Goal: Information Seeking & Learning: Compare options

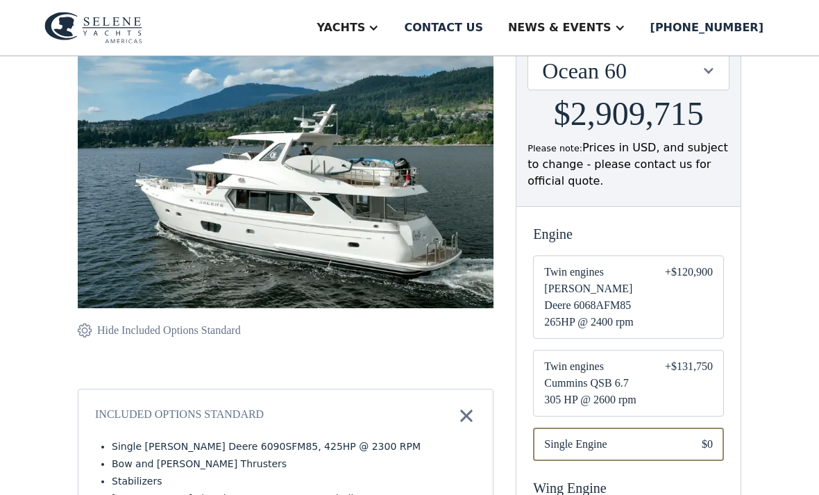
scroll to position [208, 0]
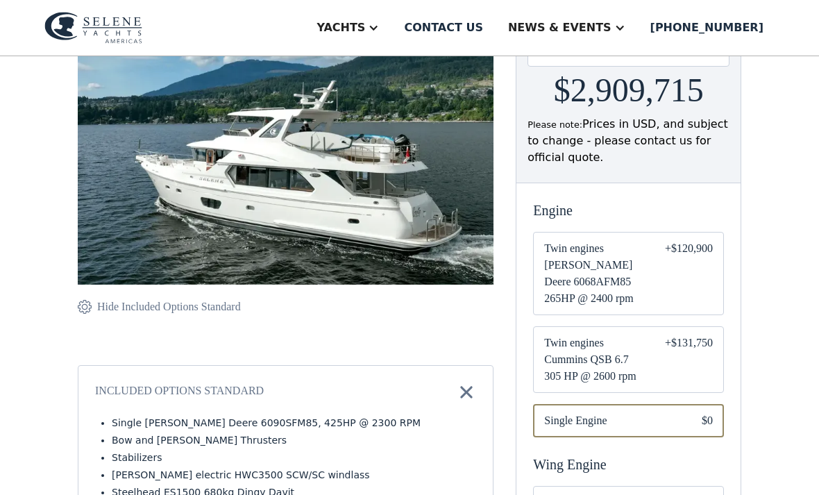
click at [686, 334] on div "+$131,750" at bounding box center [689, 359] width 48 height 50
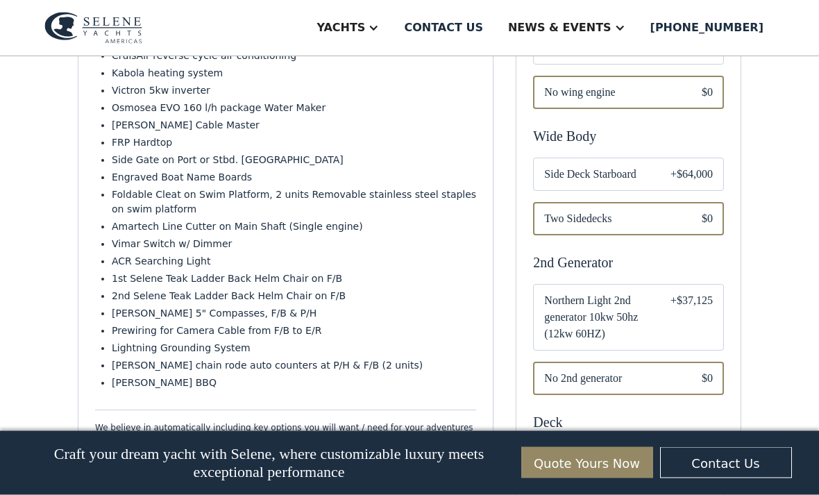
scroll to position [679, 0]
click at [679, 307] on div "+$37,125" at bounding box center [691, 317] width 42 height 50
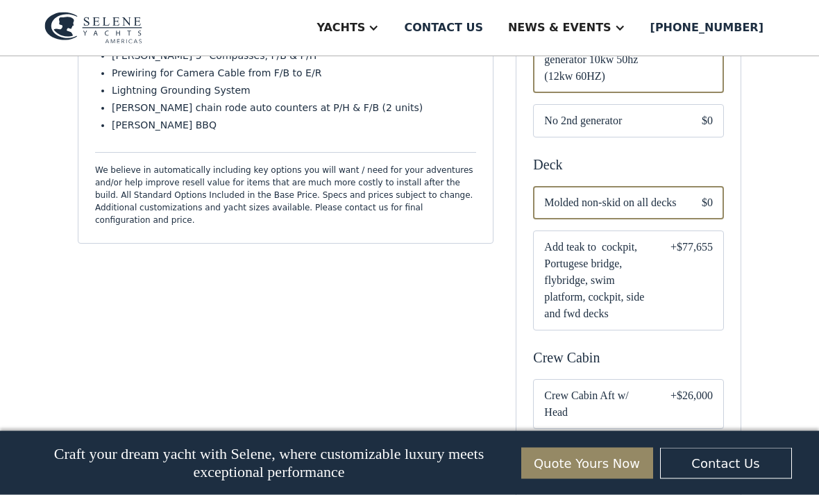
scroll to position [937, 0]
click at [700, 287] on div "+$77,655" at bounding box center [691, 280] width 42 height 83
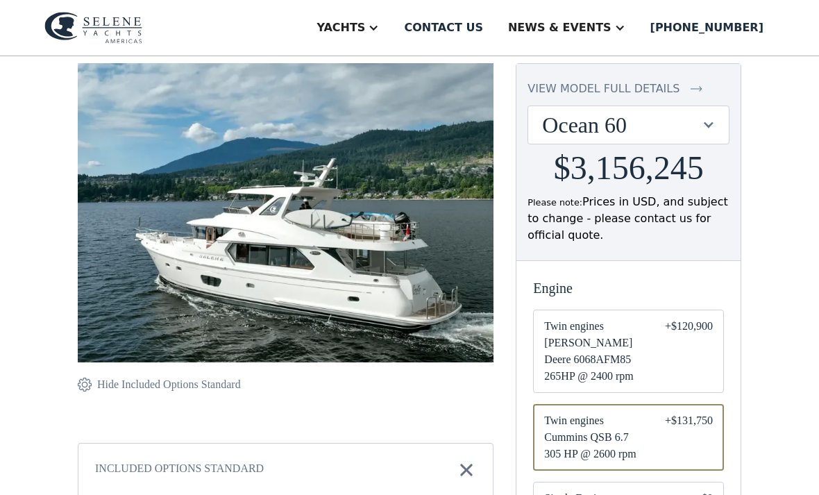
scroll to position [130, 0]
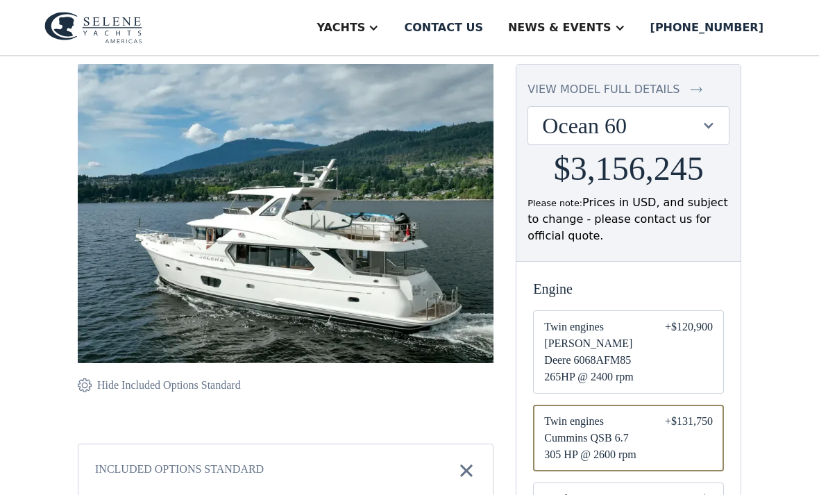
click at [444, 472] on div "Included Options Standard" at bounding box center [285, 470] width 381 height 19
click at [474, 464] on img at bounding box center [466, 470] width 19 height 19
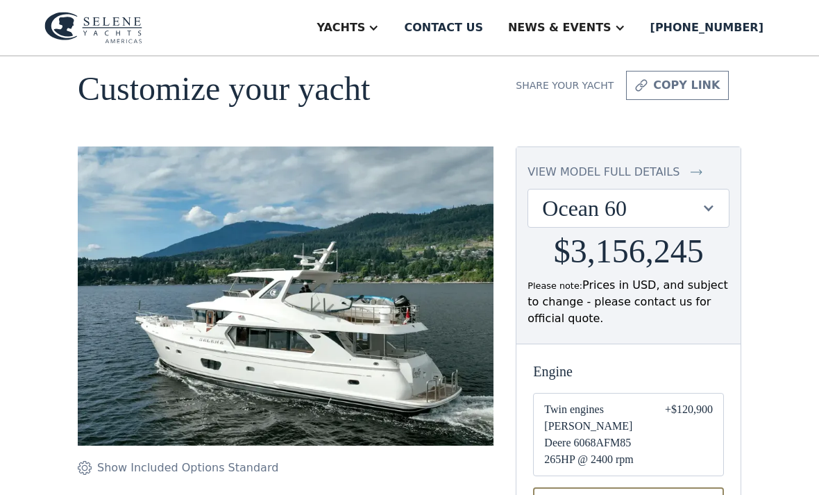
scroll to position [38, 0]
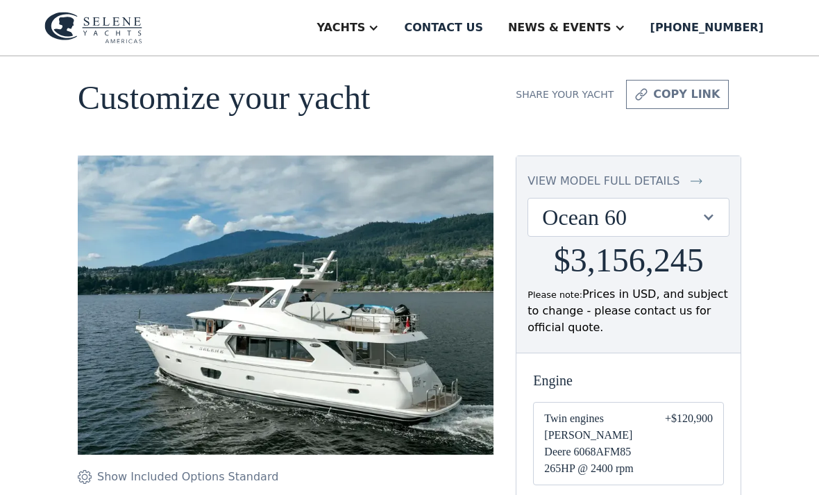
click at [418, 357] on img at bounding box center [286, 304] width 416 height 299
click at [409, 376] on img at bounding box center [286, 304] width 416 height 299
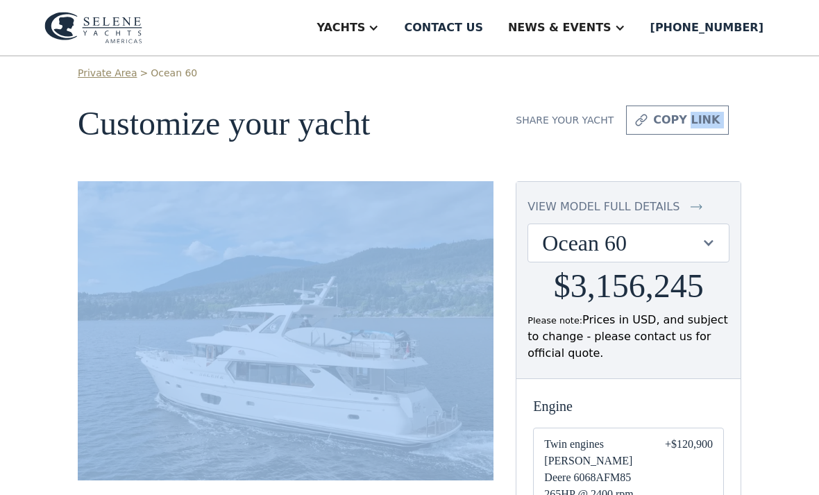
scroll to position [0, 0]
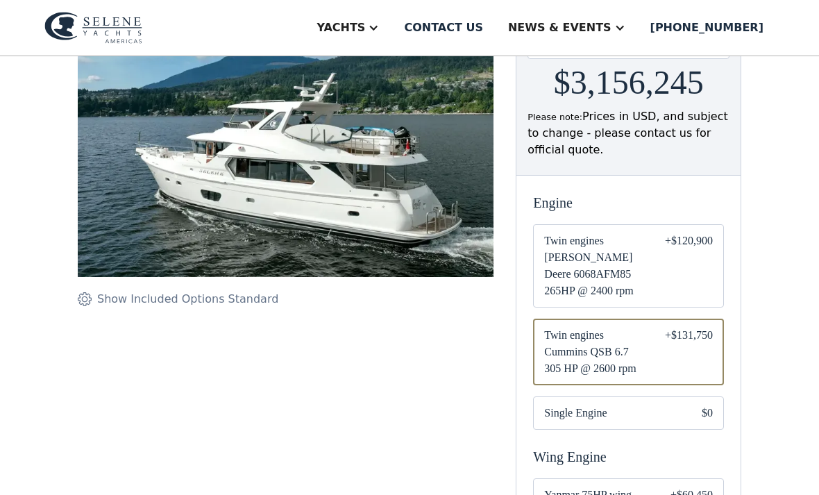
scroll to position [216, 0]
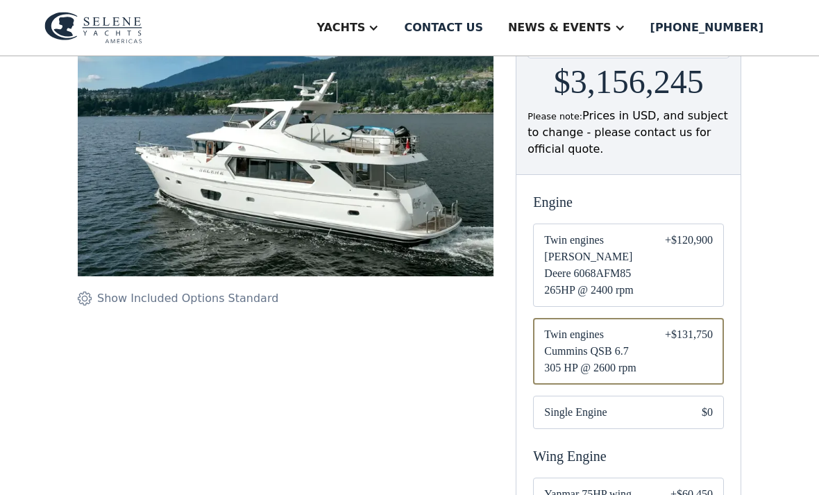
click at [688, 396] on div "Email Form" at bounding box center [628, 412] width 191 height 33
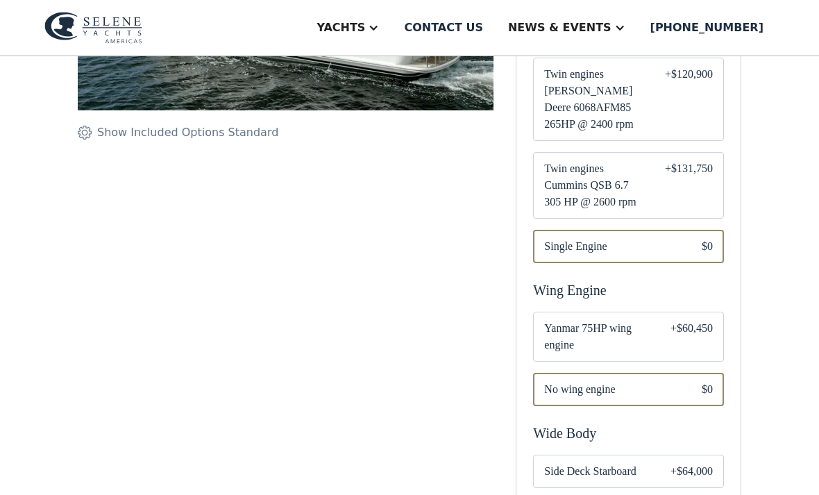
click at [697, 379] on div "Email Form" at bounding box center [628, 389] width 191 height 33
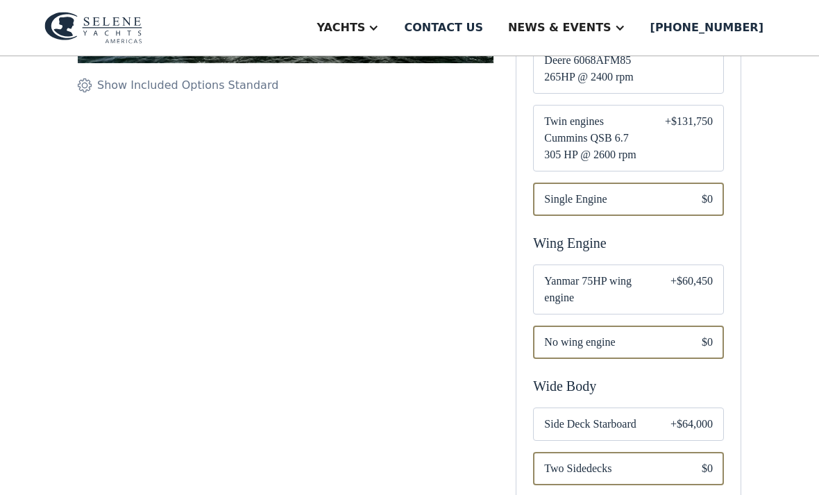
scroll to position [431, 0]
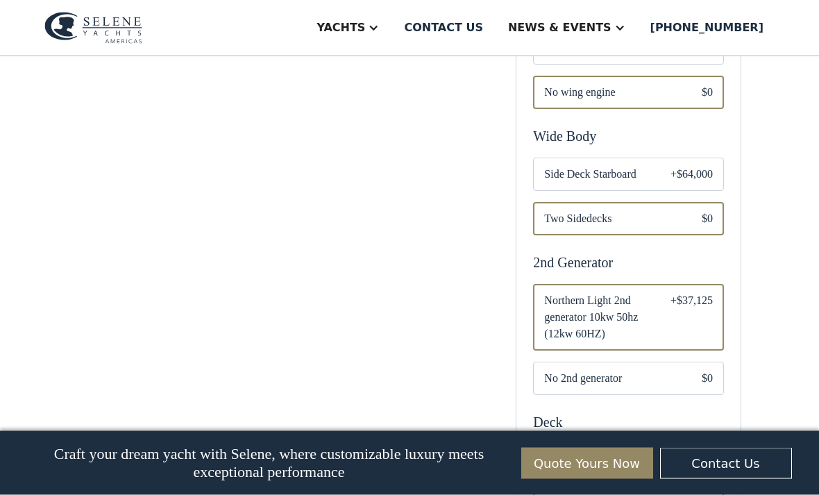
click at [695, 362] on div "Email Form" at bounding box center [628, 378] width 191 height 33
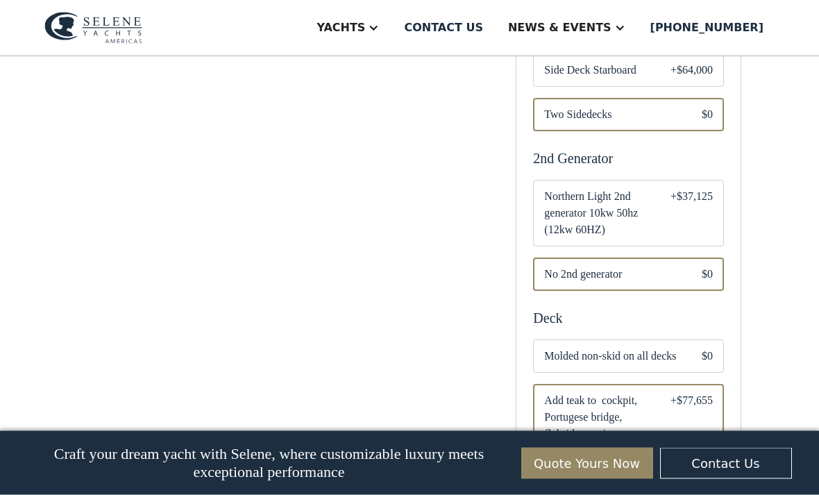
click at [704, 348] on div "$0" at bounding box center [706, 356] width 11 height 17
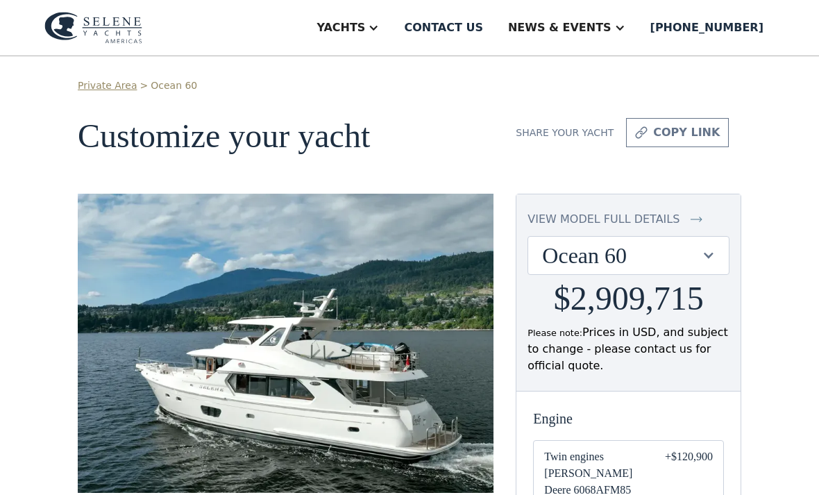
click at [365, 33] on div "Yachts" at bounding box center [340, 27] width 49 height 17
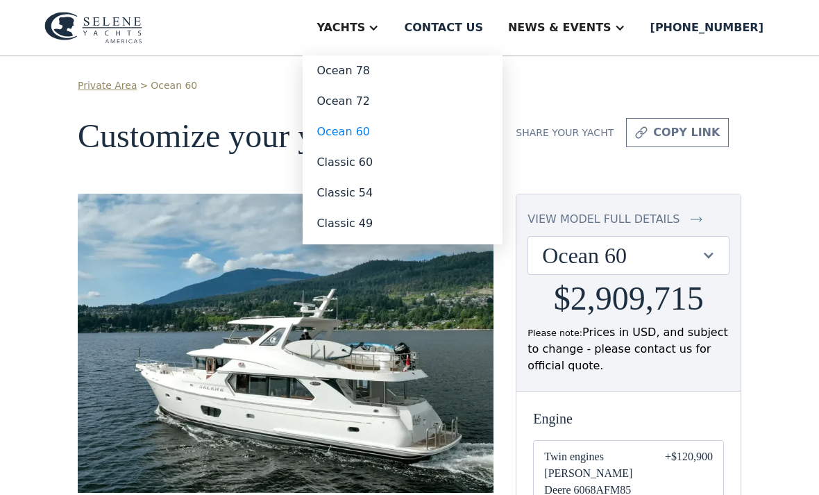
click at [383, 75] on link "Ocean 78" at bounding box center [403, 71] width 200 height 31
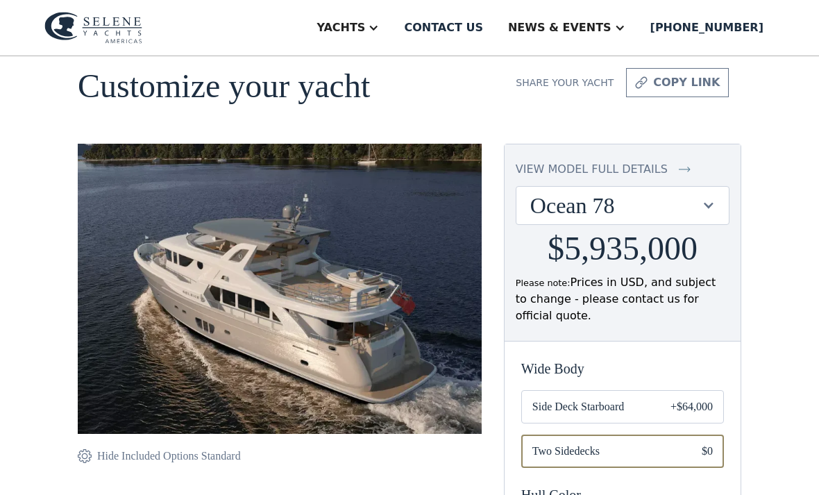
scroll to position [62, 0]
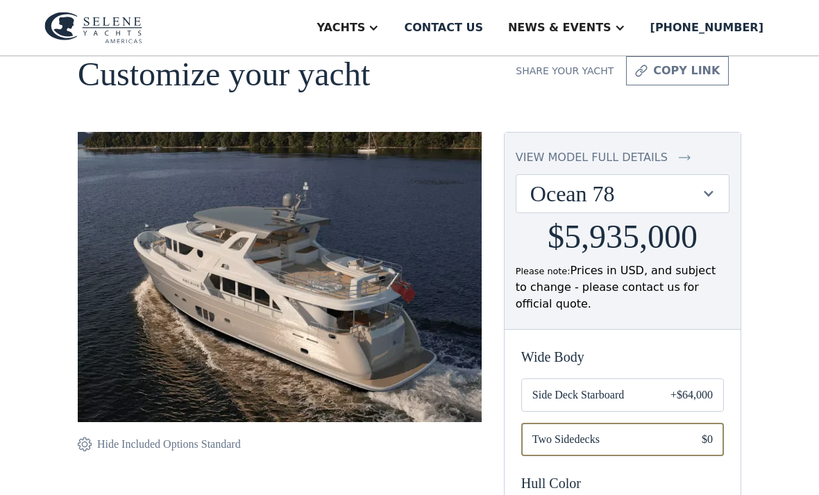
click at [473, 300] on img at bounding box center [280, 277] width 404 height 290
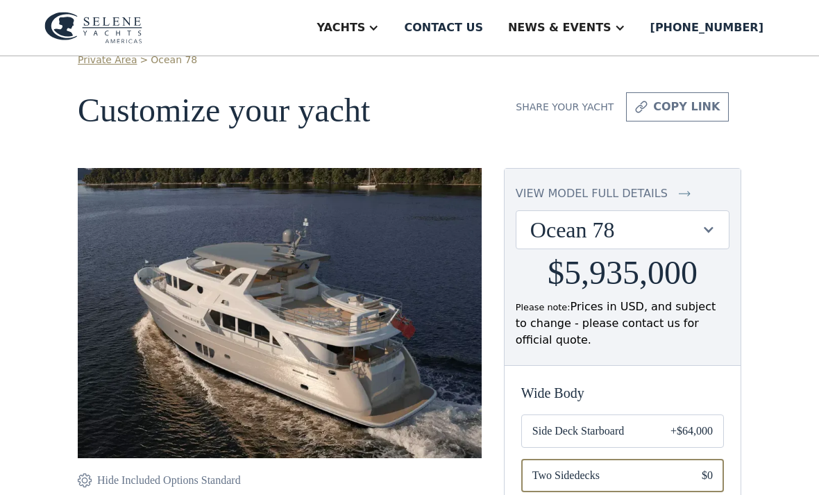
scroll to position [0, 0]
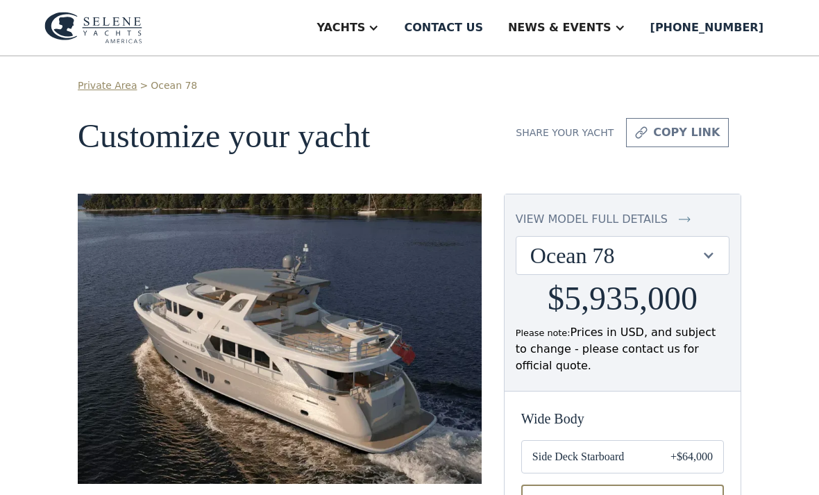
click at [393, 34] on aside "Yachts" at bounding box center [348, 28] width 90 height 56
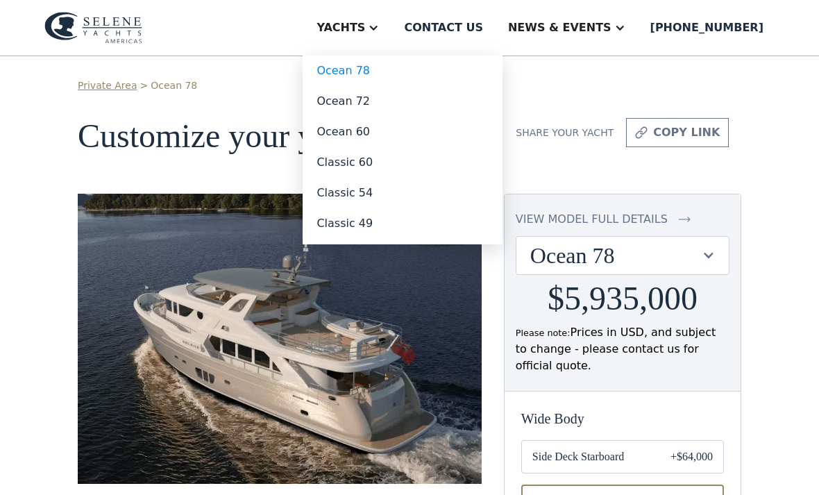
click at [395, 227] on link "Classic 49" at bounding box center [403, 223] width 200 height 31
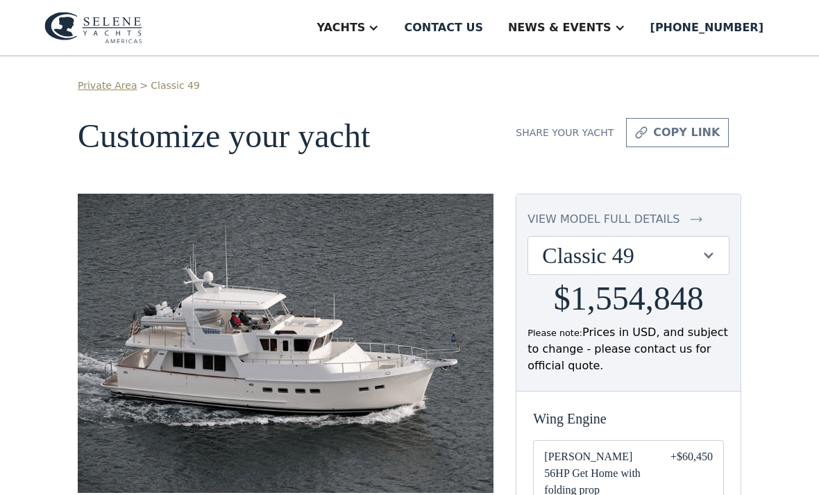
click at [365, 28] on div "Yachts" at bounding box center [340, 27] width 49 height 17
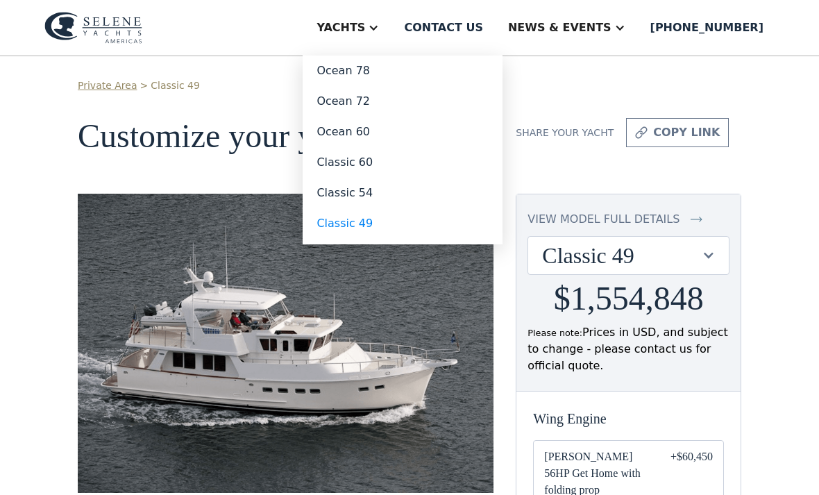
click at [402, 195] on link "Classic 54" at bounding box center [403, 193] width 200 height 31
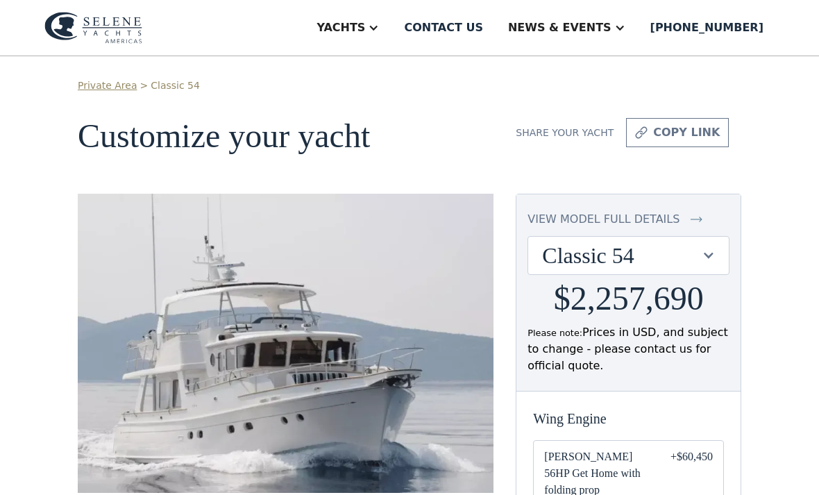
click at [393, 41] on aside "Yachts" at bounding box center [348, 28] width 90 height 56
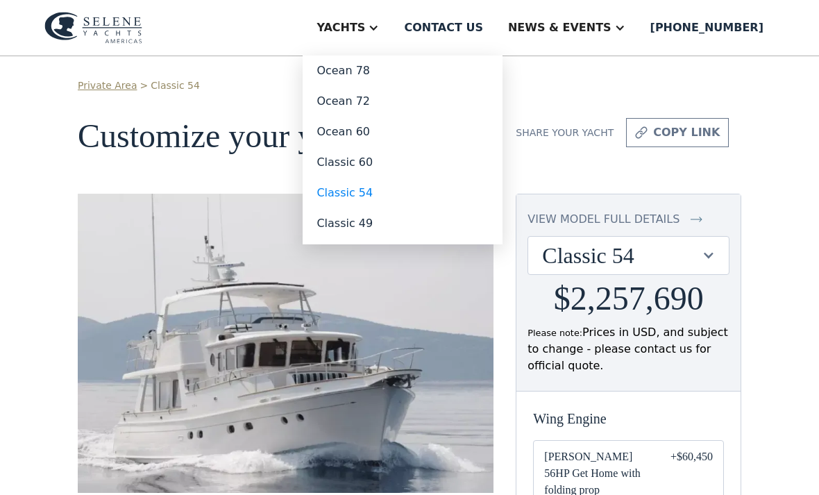
click at [396, 164] on link "Classic 60" at bounding box center [403, 162] width 200 height 31
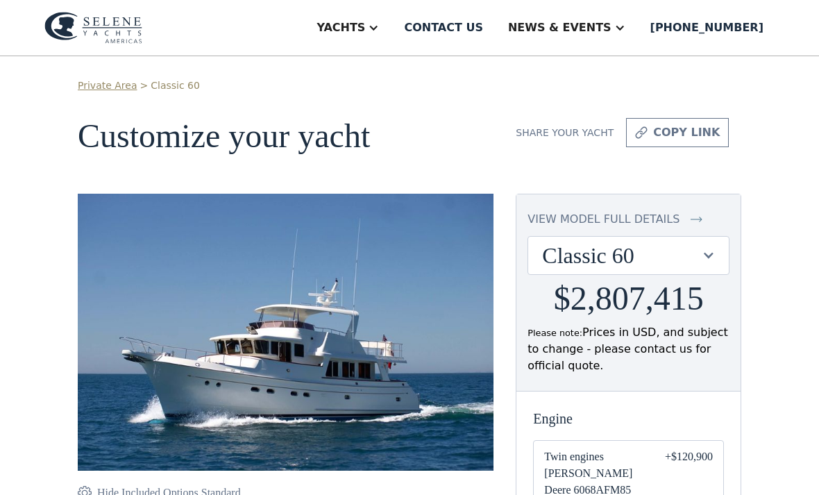
click at [393, 19] on aside "Yachts" at bounding box center [348, 28] width 90 height 56
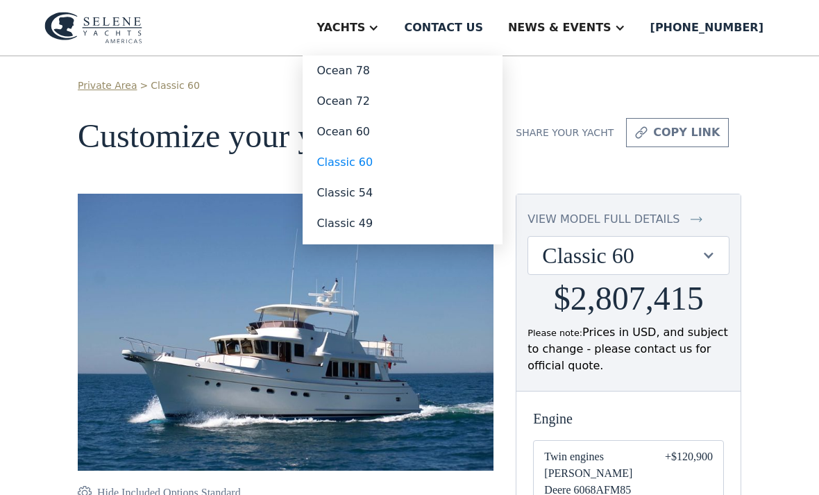
click at [409, 135] on link "Ocean 60" at bounding box center [403, 132] width 200 height 31
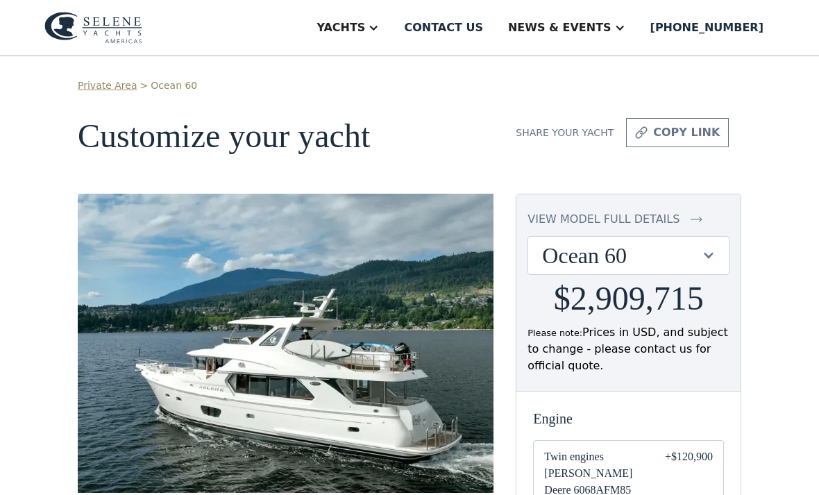
click at [365, 27] on div "Yachts" at bounding box center [340, 27] width 49 height 17
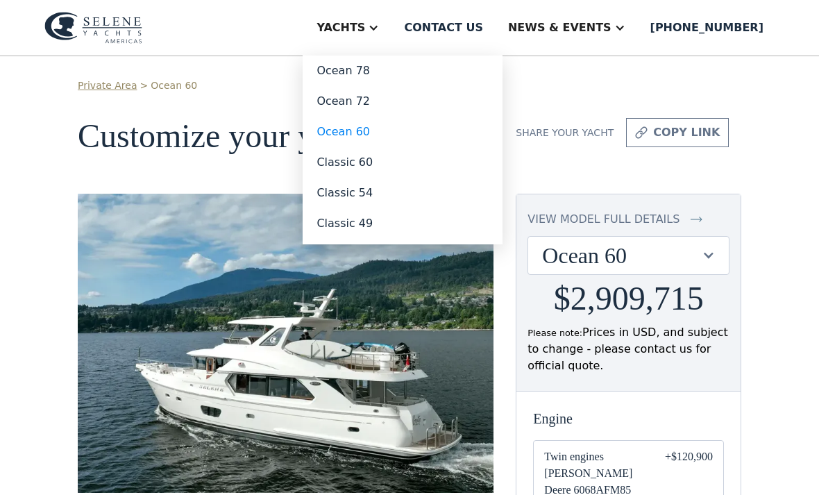
click at [405, 105] on link "Ocean 72" at bounding box center [403, 101] width 200 height 31
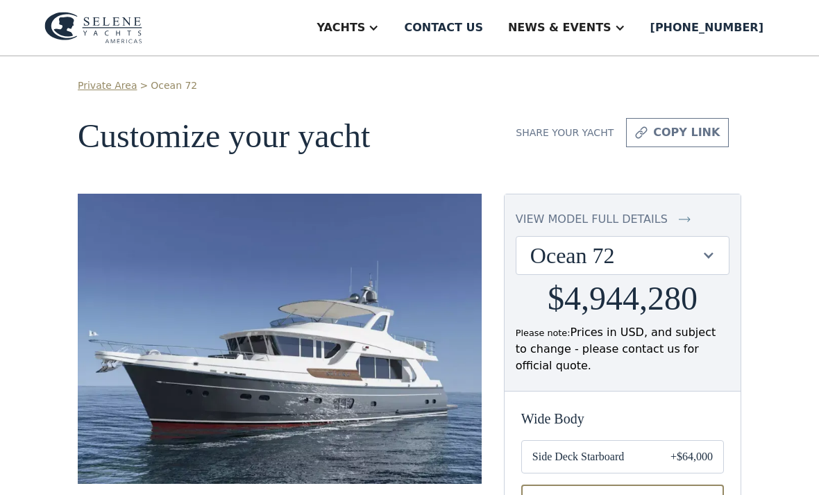
click at [393, 40] on aside "Yachts" at bounding box center [348, 28] width 90 height 56
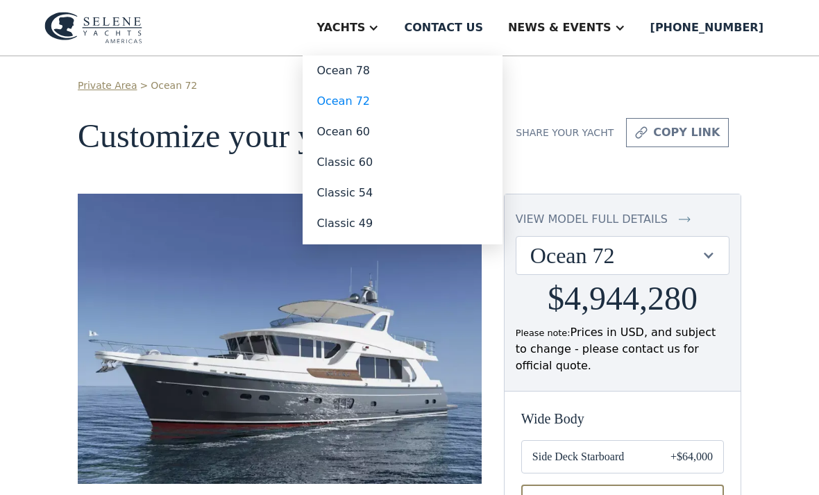
click at [400, 69] on link "Ocean 78" at bounding box center [403, 71] width 200 height 31
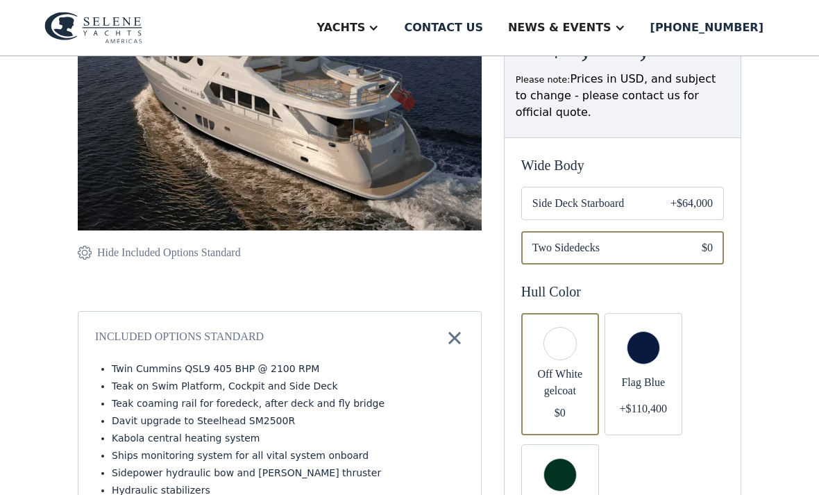
scroll to position [221, 0]
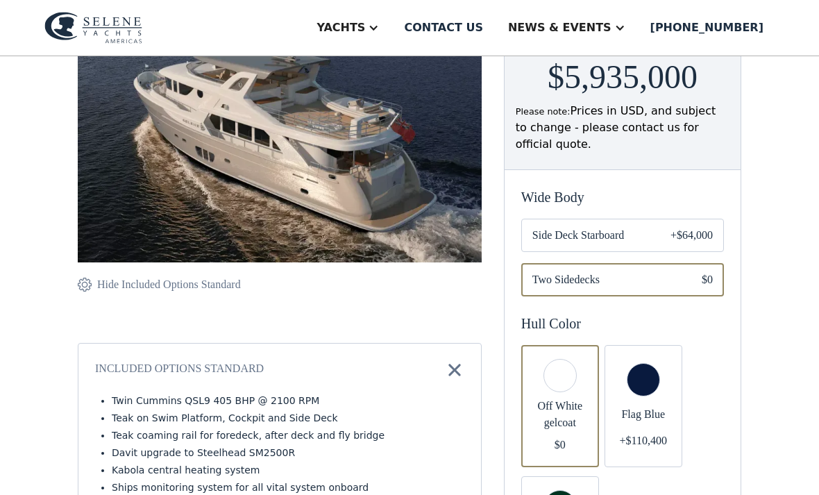
click at [654, 380] on div "Email Form" at bounding box center [643, 406] width 78 height 122
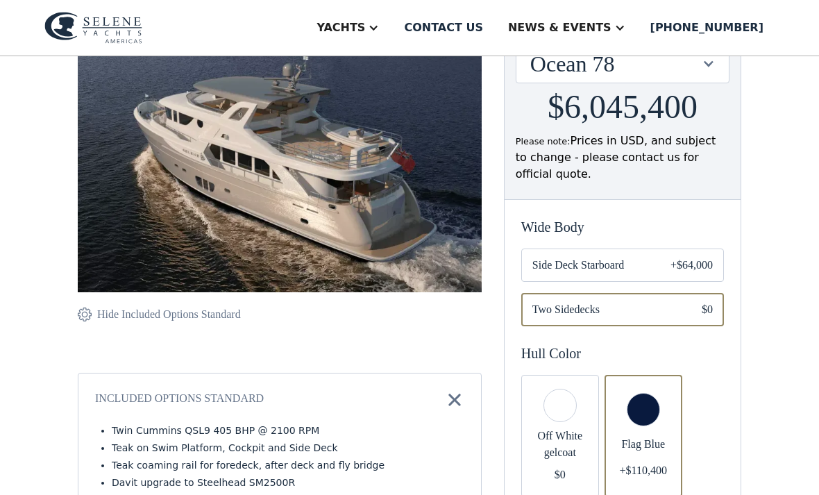
click at [599, 412] on div "Email Form" at bounding box center [560, 436] width 78 height 122
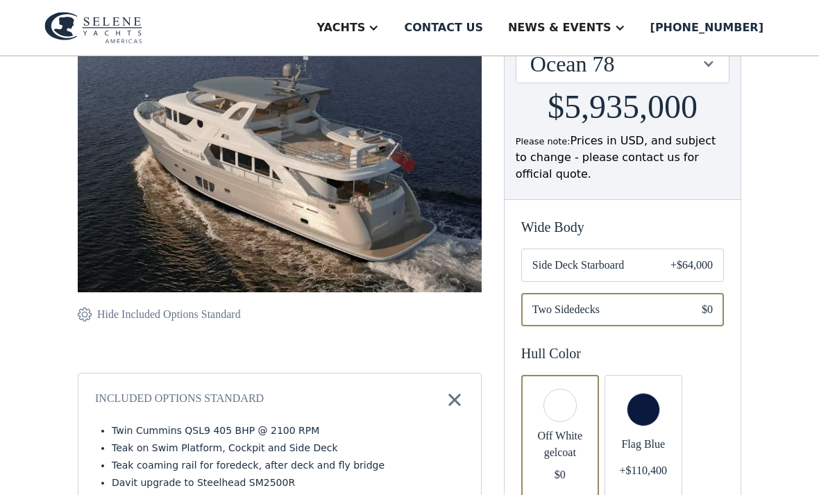
click at [672, 405] on div "Email Form" at bounding box center [643, 436] width 78 height 122
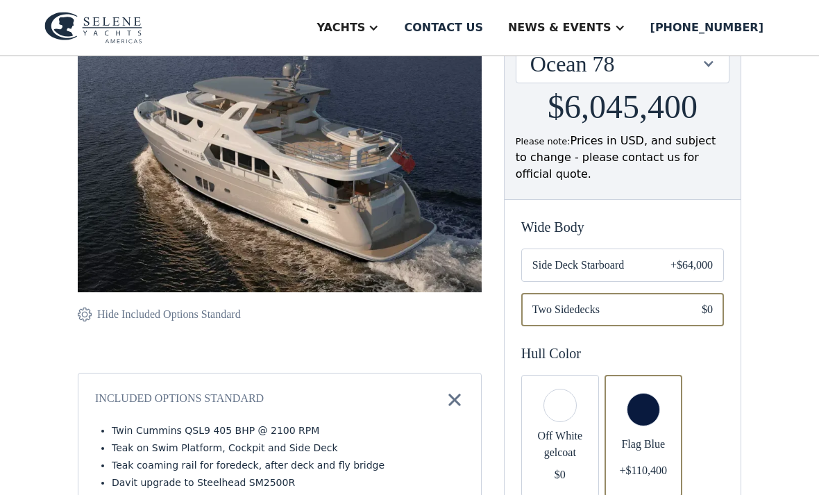
click at [589, 403] on div "Email Form" at bounding box center [560, 436] width 78 height 122
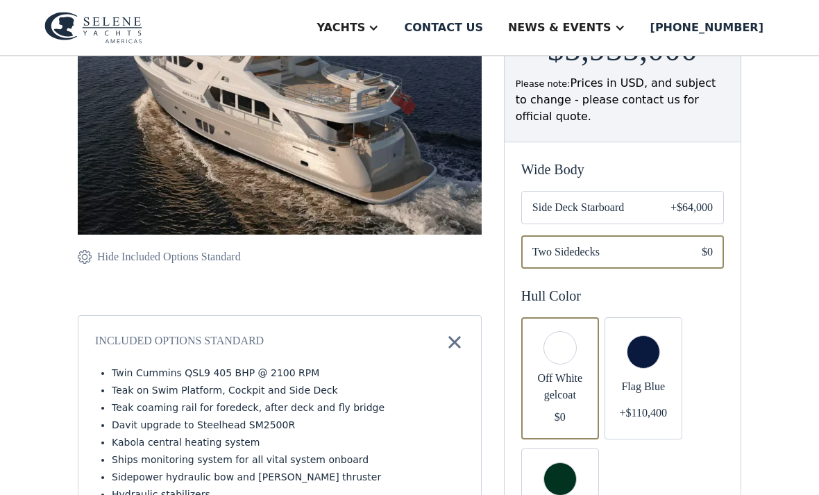
scroll to position [250, 0]
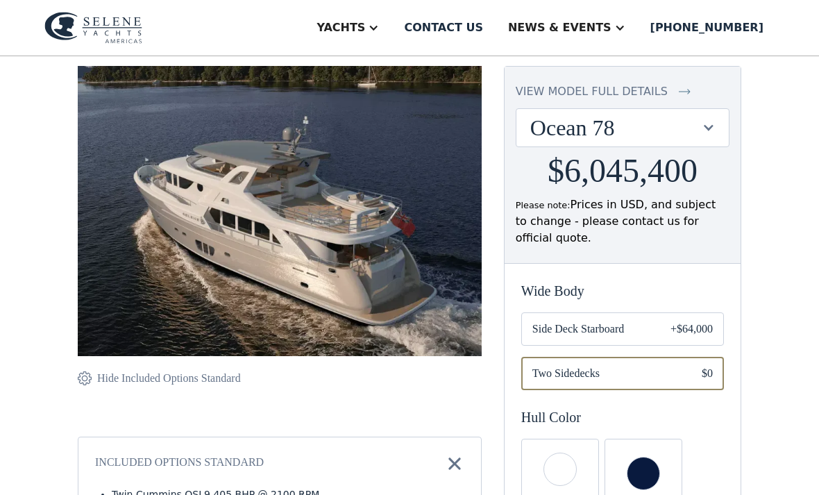
click at [586, 441] on div "Email Form" at bounding box center [560, 500] width 78 height 122
